Goal: Navigation & Orientation: Find specific page/section

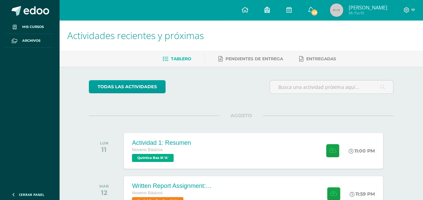
click at [271, 9] on link at bounding box center [267, 10] width 22 height 20
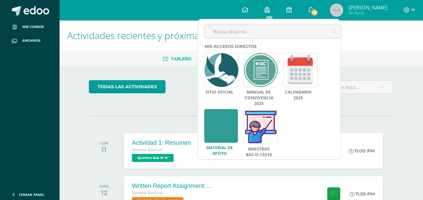
click at [221, 129] on link at bounding box center [221, 126] width 34 height 34
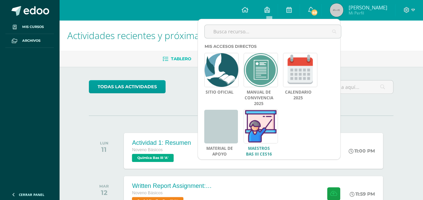
click at [266, 126] on link at bounding box center [261, 126] width 34 height 34
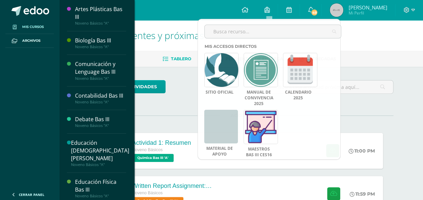
click at [34, 26] on span "Mis cursos" at bounding box center [33, 26] width 22 height 5
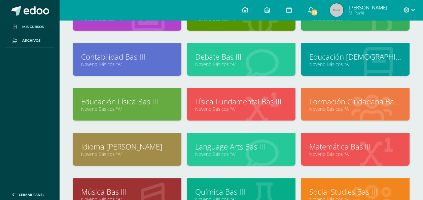
scroll to position [63, 0]
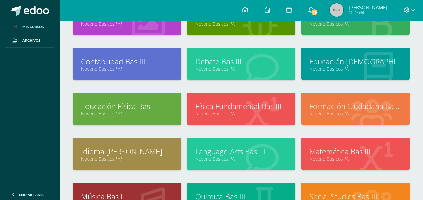
click at [257, 106] on link "Física Fundamental Bas III" at bounding box center [241, 106] width 92 height 10
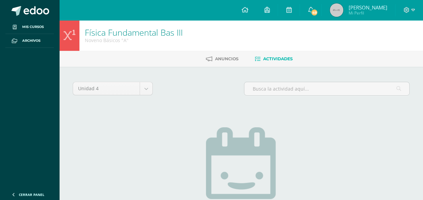
click at [359, 1] on link "Esteban Gabriel Mi Perfil" at bounding box center [358, 10] width 73 height 20
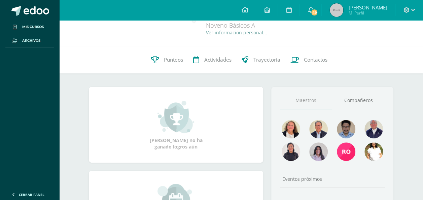
scroll to position [34, 0]
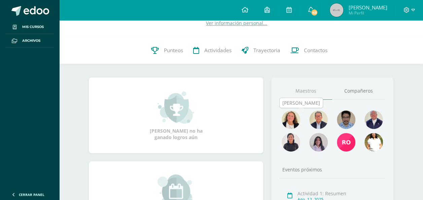
click at [326, 119] on img at bounding box center [318, 119] width 19 height 19
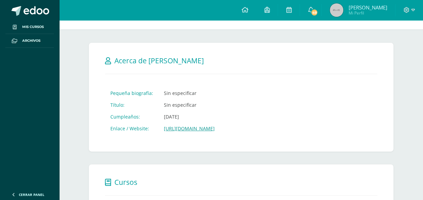
scroll to position [40, 0]
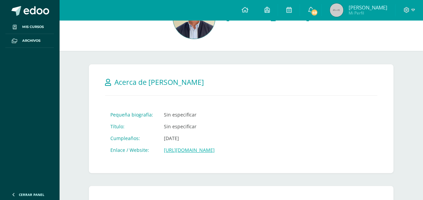
click at [215, 149] on link "https://meet.google.com/css-dhps-nha" at bounding box center [189, 150] width 51 height 6
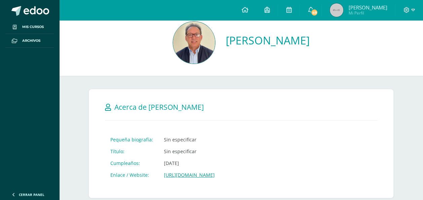
scroll to position [0, 0]
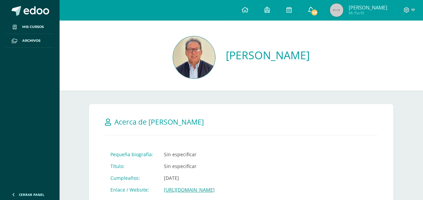
click at [313, 7] on icon at bounding box center [310, 10] width 5 height 6
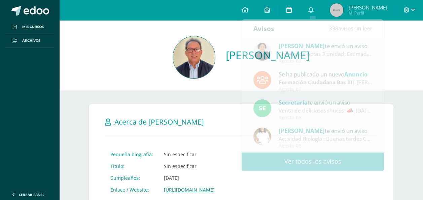
click at [291, 11] on icon at bounding box center [288, 10] width 5 height 6
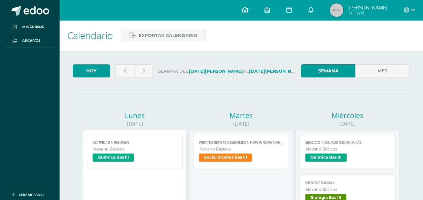
click at [251, 13] on link at bounding box center [244, 10] width 23 height 20
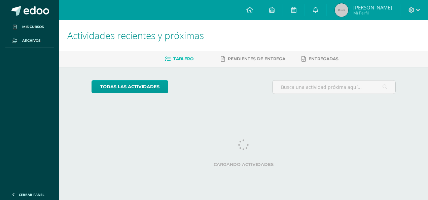
click at [25, 39] on span "Archivos" at bounding box center [31, 40] width 18 height 5
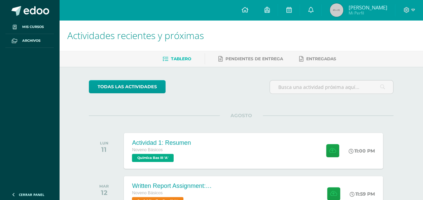
click at [25, 39] on span "Archivos" at bounding box center [31, 40] width 18 height 5
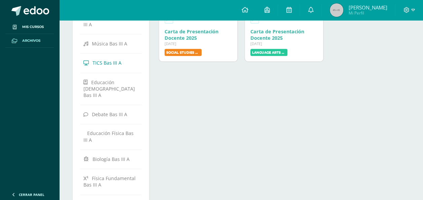
scroll to position [236, 0]
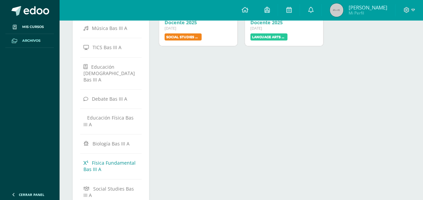
click at [117, 160] on span "Física Fundamental Bas III A" at bounding box center [110, 166] width 52 height 13
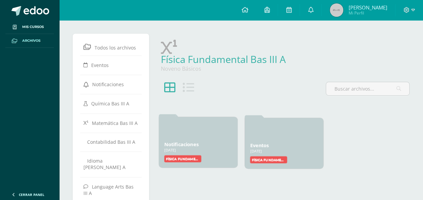
click at [198, 138] on div at bounding box center [198, 130] width 68 height 16
click at [192, 145] on link "Notificaciones" at bounding box center [181, 144] width 34 height 6
click at [265, 142] on link "Eventos" at bounding box center [259, 144] width 19 height 6
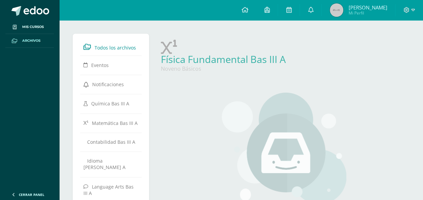
click at [117, 46] on span "Todos los archivos" at bounding box center [115, 47] width 41 height 6
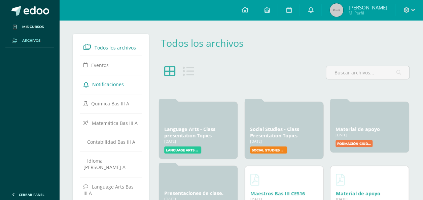
click at [112, 85] on span "Notificaciones" at bounding box center [108, 84] width 32 height 6
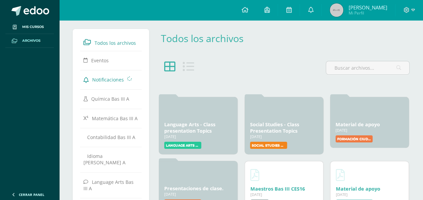
scroll to position [34, 0]
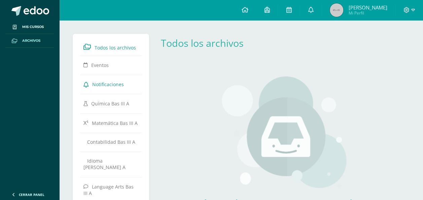
click at [128, 49] on span "Todos los archivos" at bounding box center [115, 47] width 41 height 6
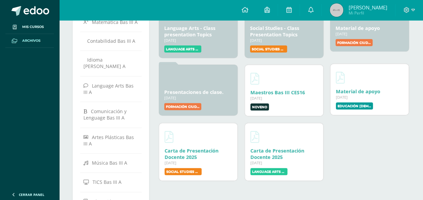
scroll to position [67, 0]
